Goal: Task Accomplishment & Management: Manage account settings

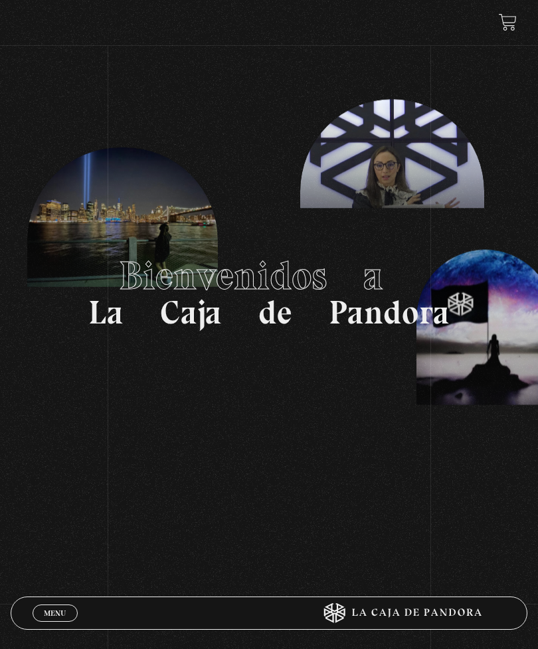
click at [39, 611] on link "Menu Cerrar" at bounding box center [55, 613] width 45 height 17
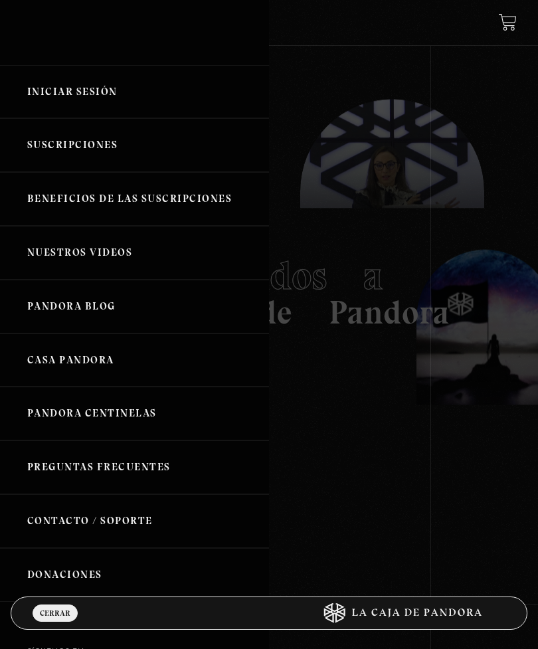
click at [35, 95] on link "Iniciar Sesión" at bounding box center [134, 92] width 269 height 54
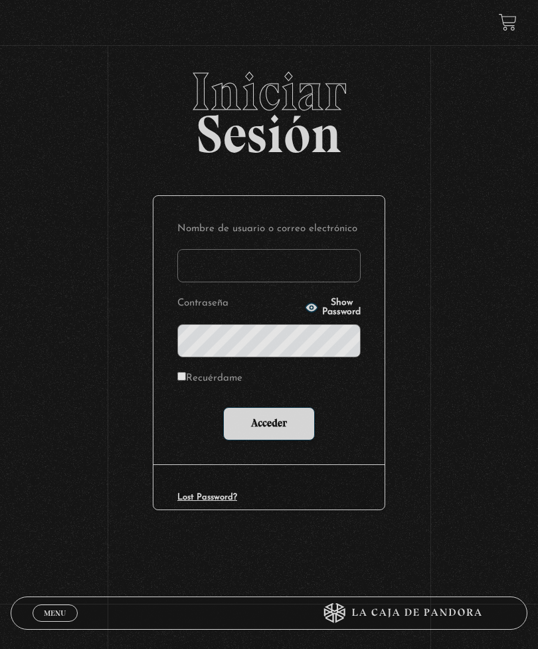
type input "[EMAIL_ADDRESS][PERSON_NAME][DOMAIN_NAME]"
click at [269, 427] on input "Acceder" at bounding box center [269, 423] width 92 height 33
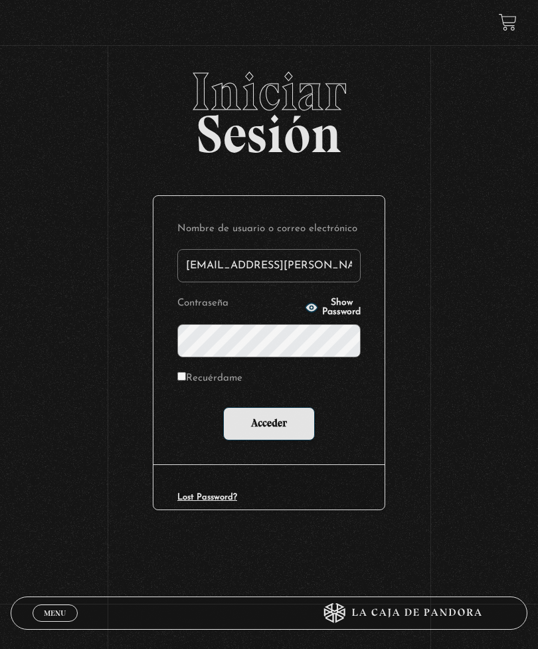
click at [305, 313] on icon "button" at bounding box center [311, 307] width 13 height 13
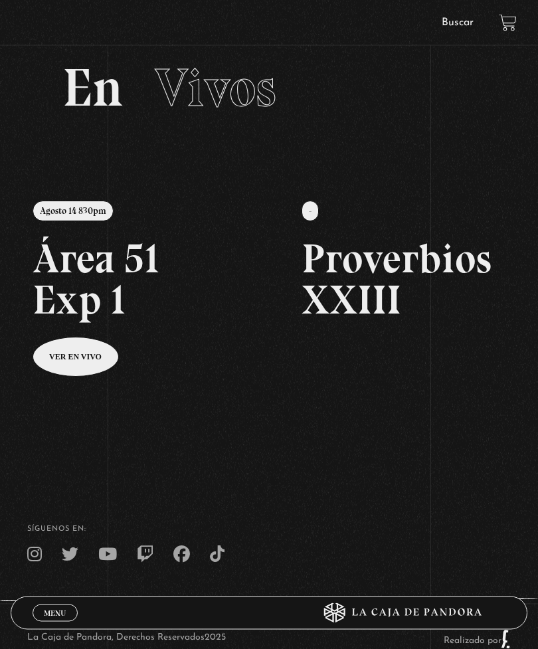
scroll to position [37, 0]
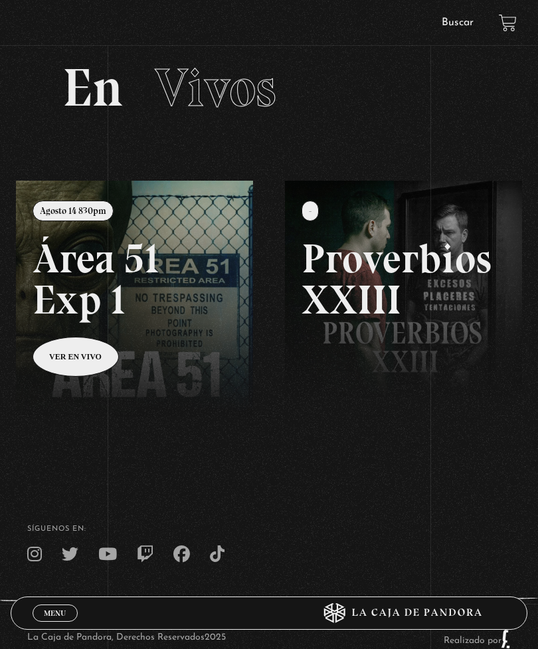
click at [64, 364] on link at bounding box center [285, 505] width 538 height 649
